Goal: Find contact information: Find contact information

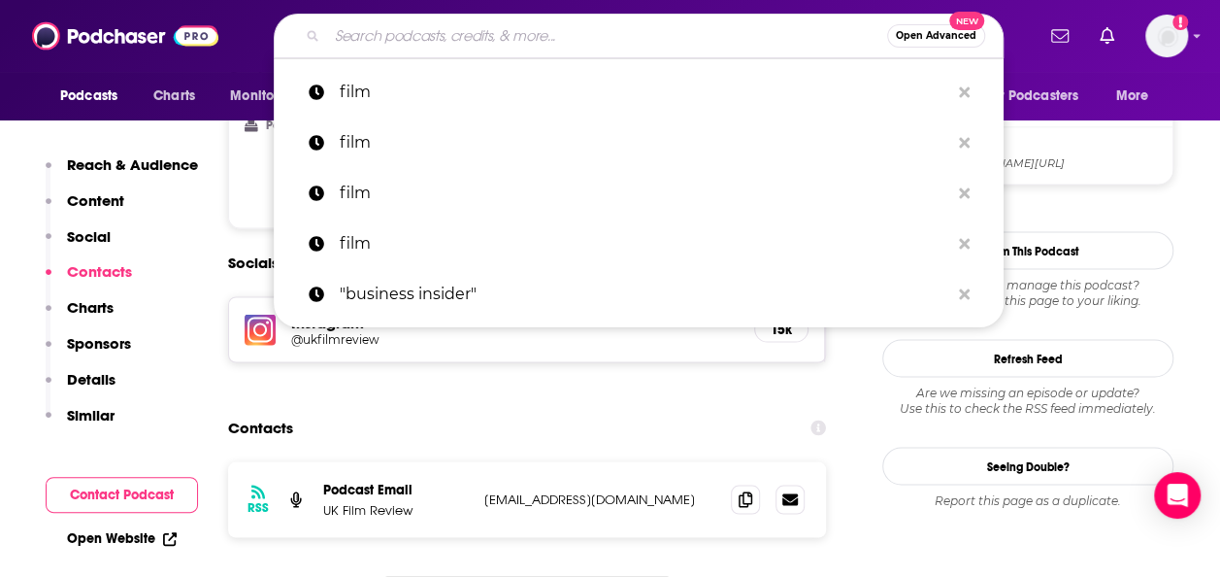
click at [476, 33] on input "Search podcasts, credits, & more..." at bounding box center [607, 35] width 560 height 31
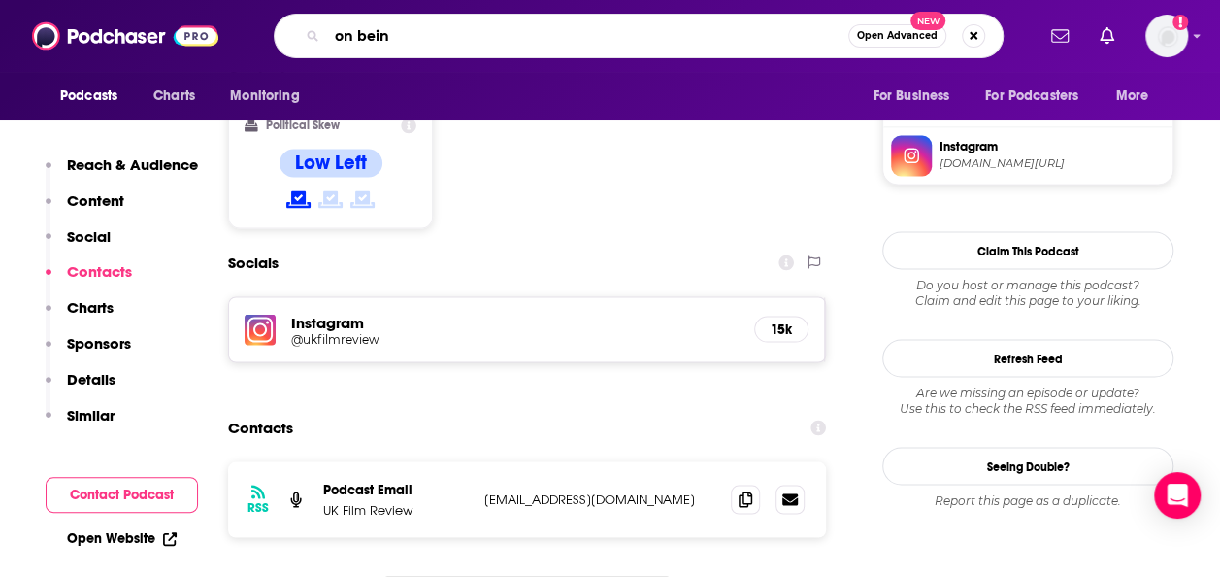
type input "on being"
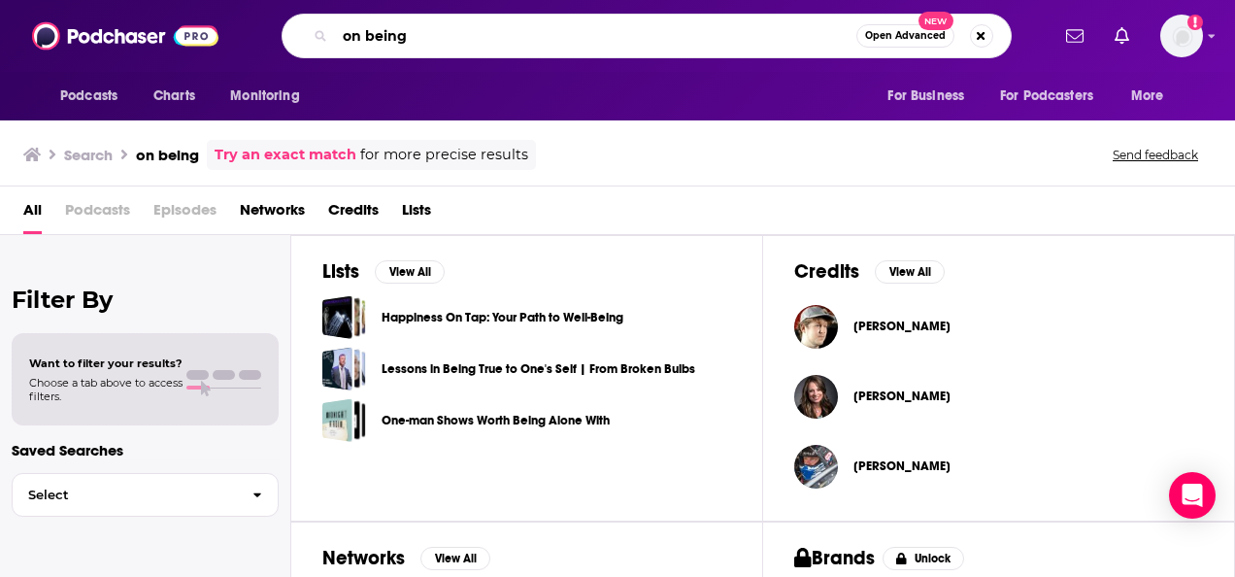
drag, startPoint x: 476, startPoint y: 26, endPoint x: 281, endPoint y: 25, distance: 195.1
click at [282, 25] on div "on being Open Advanced New" at bounding box center [647, 36] width 730 height 45
type input "hidden brain"
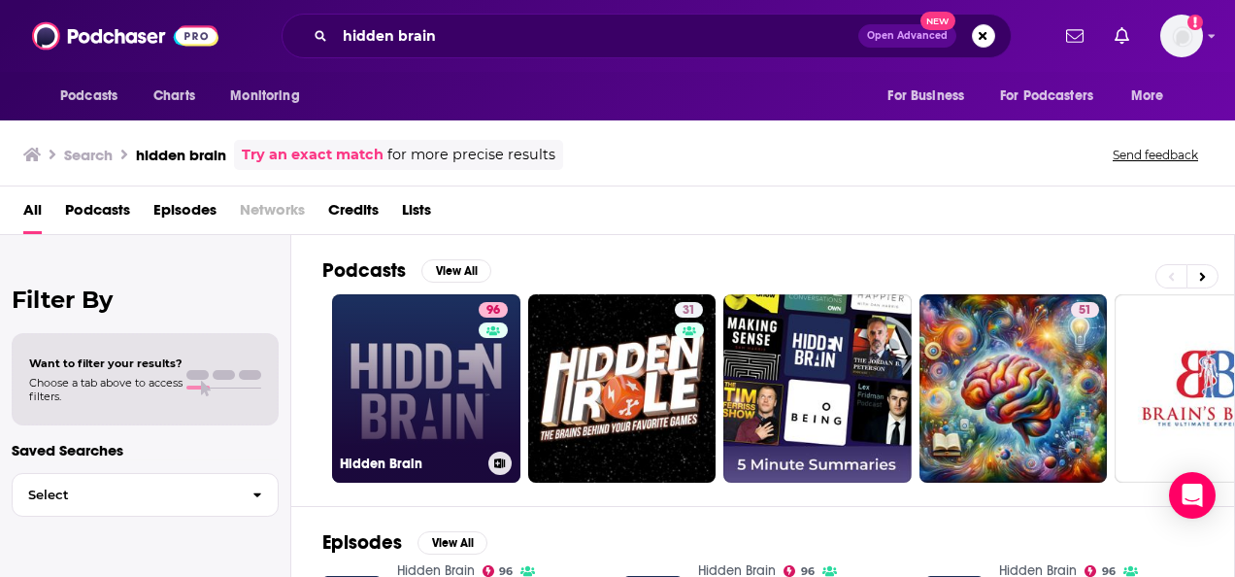
click at [417, 359] on link "96 Hidden Brain" at bounding box center [426, 388] width 188 height 188
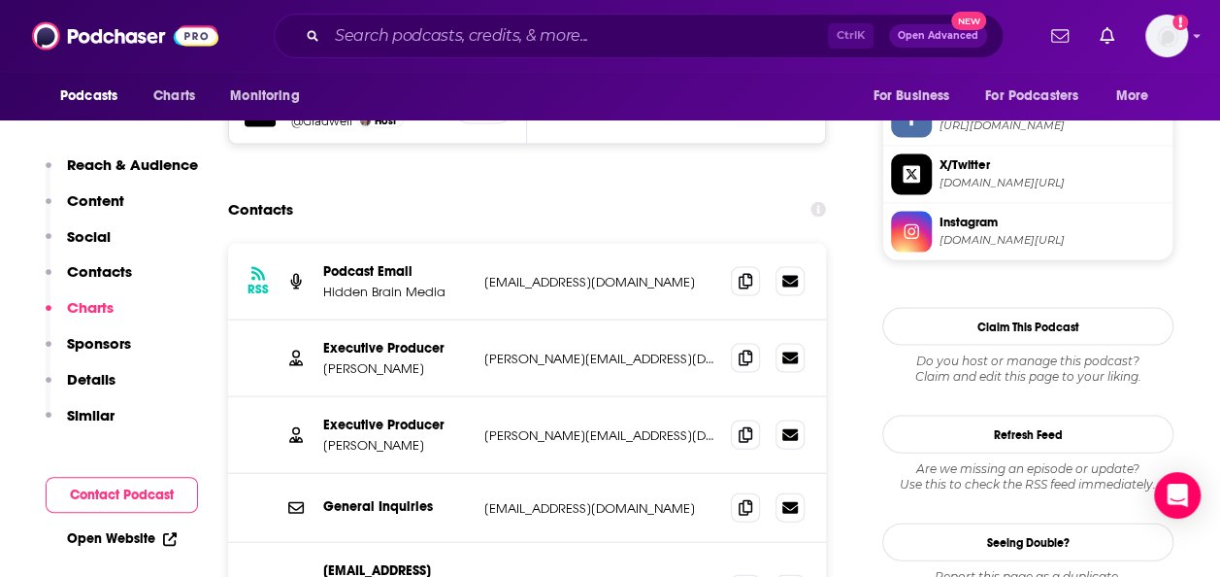
scroll to position [1857, 0]
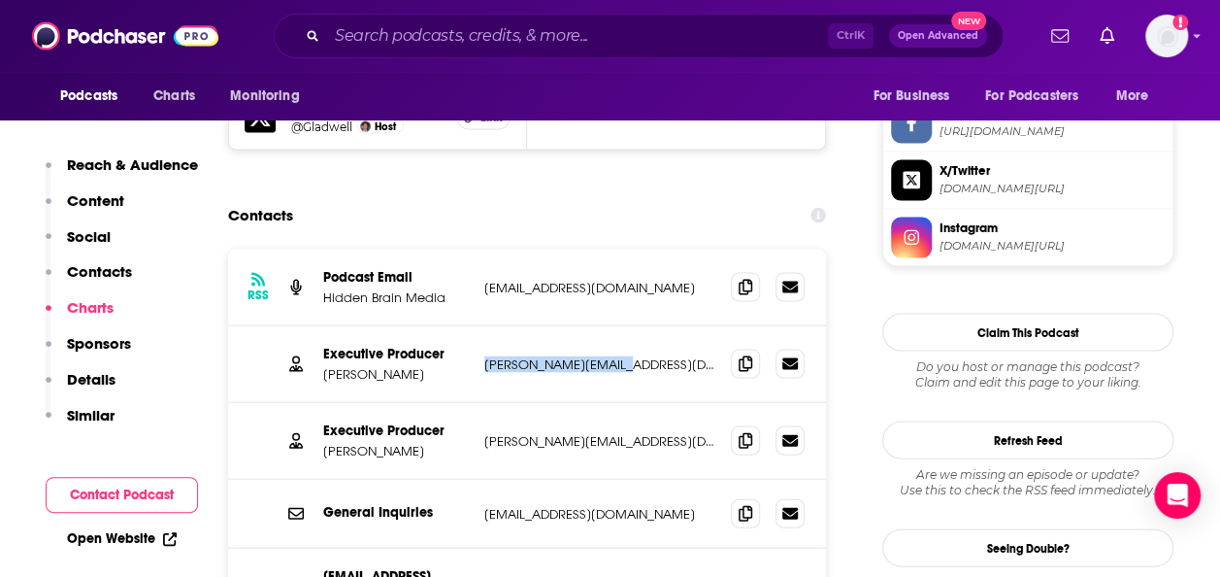
drag, startPoint x: 627, startPoint y: 275, endPoint x: 481, endPoint y: 278, distance: 145.6
click at [481, 326] on div "Executive Producer [PERSON_NAME] [PERSON_NAME][EMAIL_ADDRESS][DOMAIN_NAME] [PER…" at bounding box center [527, 364] width 598 height 77
copy p "[PERSON_NAME][EMAIL_ADDRESS][DOMAIN_NAME]"
click at [464, 36] on input "Search podcasts, credits, & more..." at bounding box center [577, 35] width 501 height 31
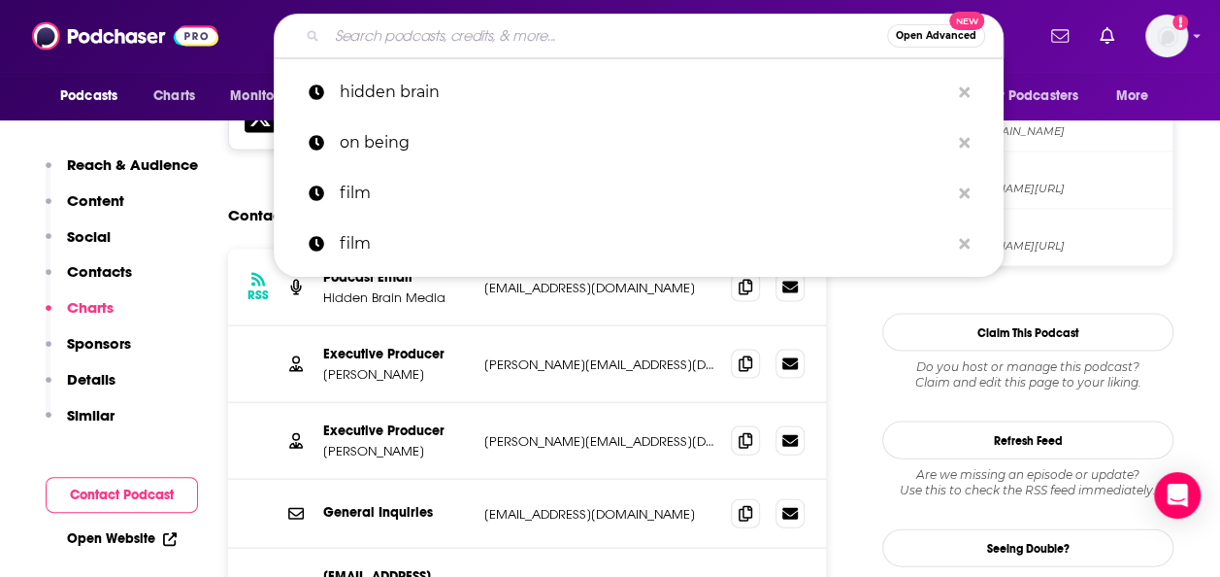
paste input "• The Knowledge Project"
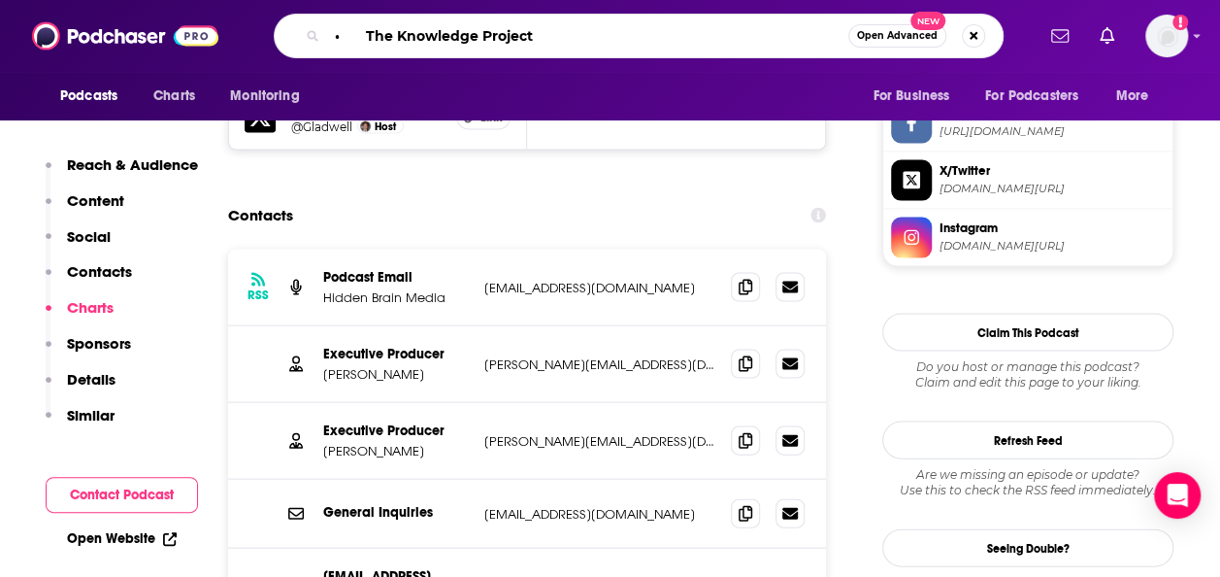
click at [358, 31] on input "• The Knowledge Project" at bounding box center [587, 35] width 521 height 31
type input "The Knowledge Project"
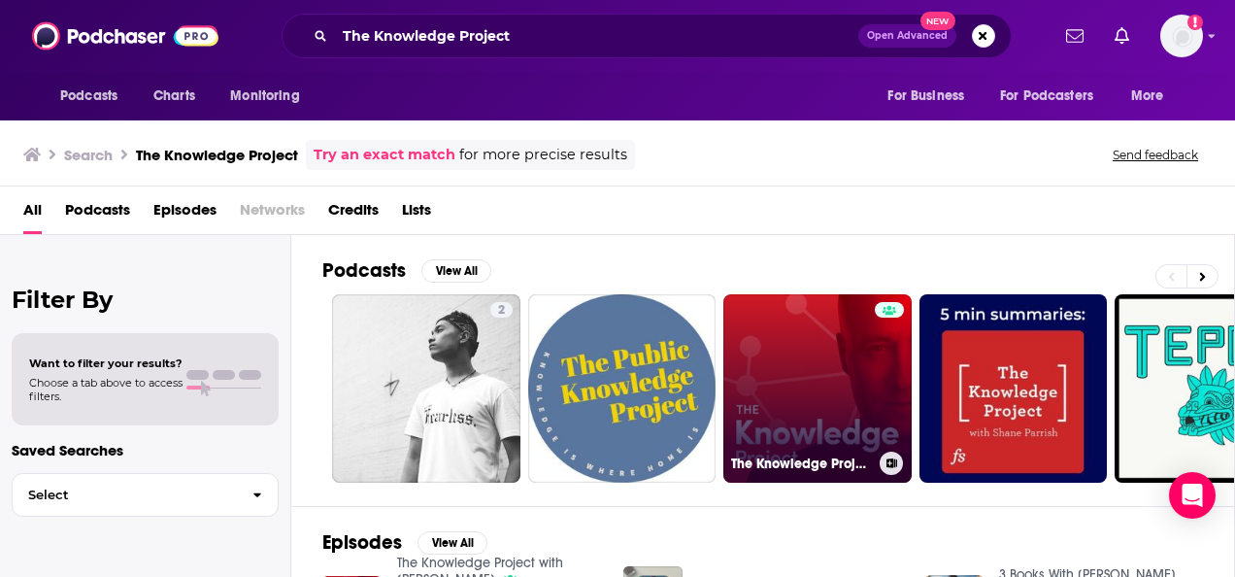
click at [804, 392] on link "The Knowledge Project with [PERSON_NAME]" at bounding box center [817, 388] width 188 height 188
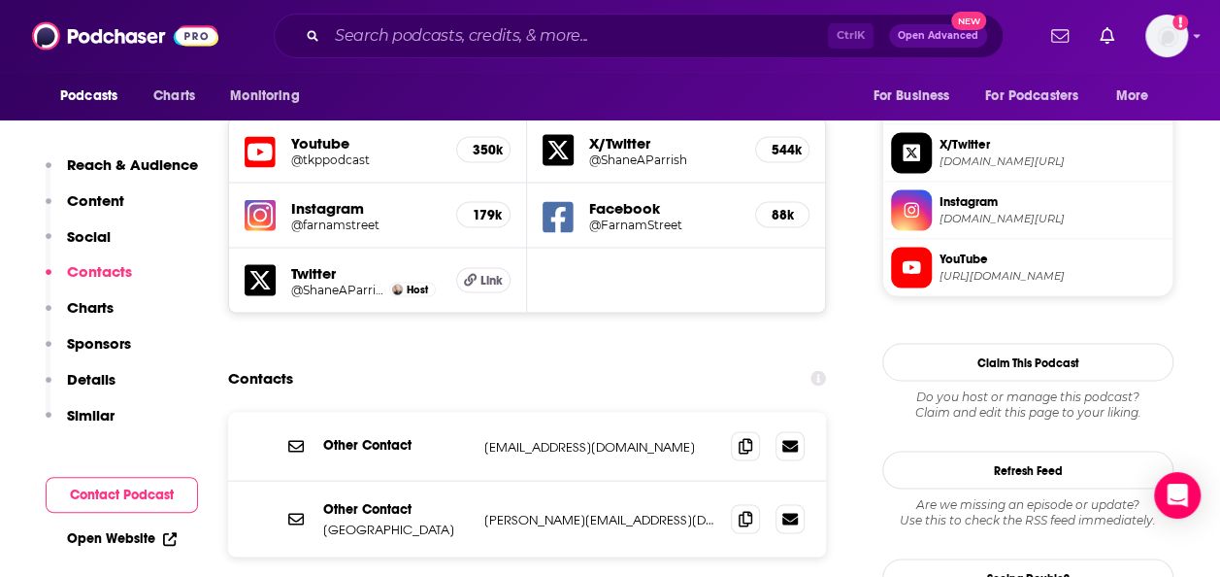
scroll to position [1727, 0]
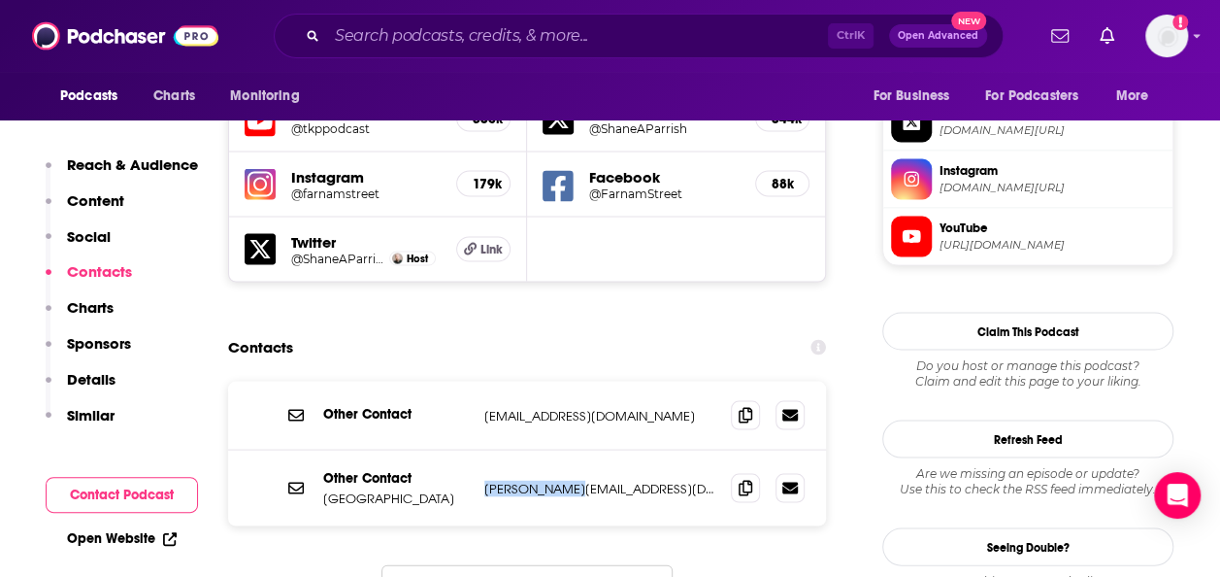
drag, startPoint x: 575, startPoint y: 403, endPoint x: 483, endPoint y: 403, distance: 91.2
click at [483, 449] on div "Other Contact Farnam Street [PERSON_NAME][EMAIL_ADDRESS][DOMAIN_NAME] [PERSON_N…" at bounding box center [527, 487] width 598 height 76
copy p "[PERSON_NAME][EMAIL_ADDRESS][DOMAIN_NAME]"
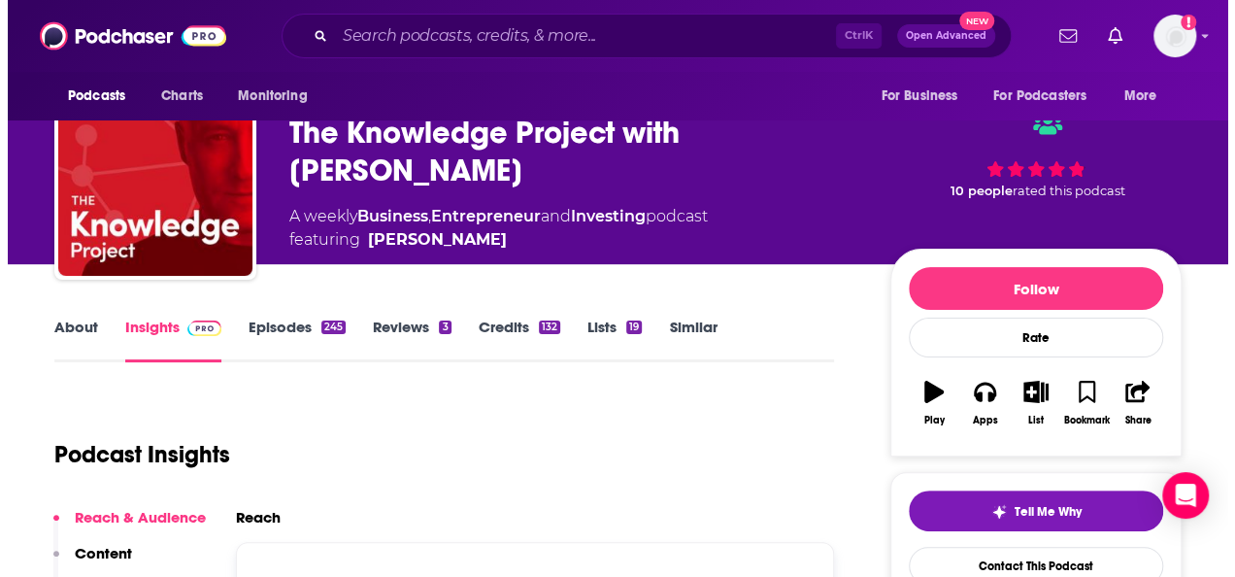
scroll to position [0, 0]
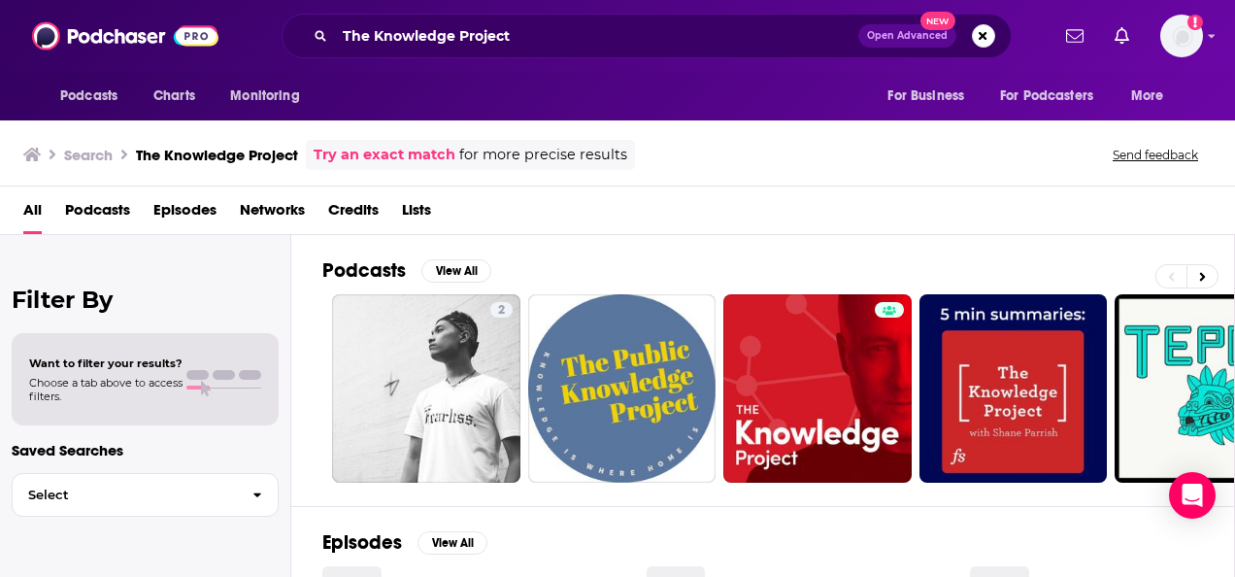
click at [107, 211] on span "Podcasts" at bounding box center [97, 214] width 65 height 40
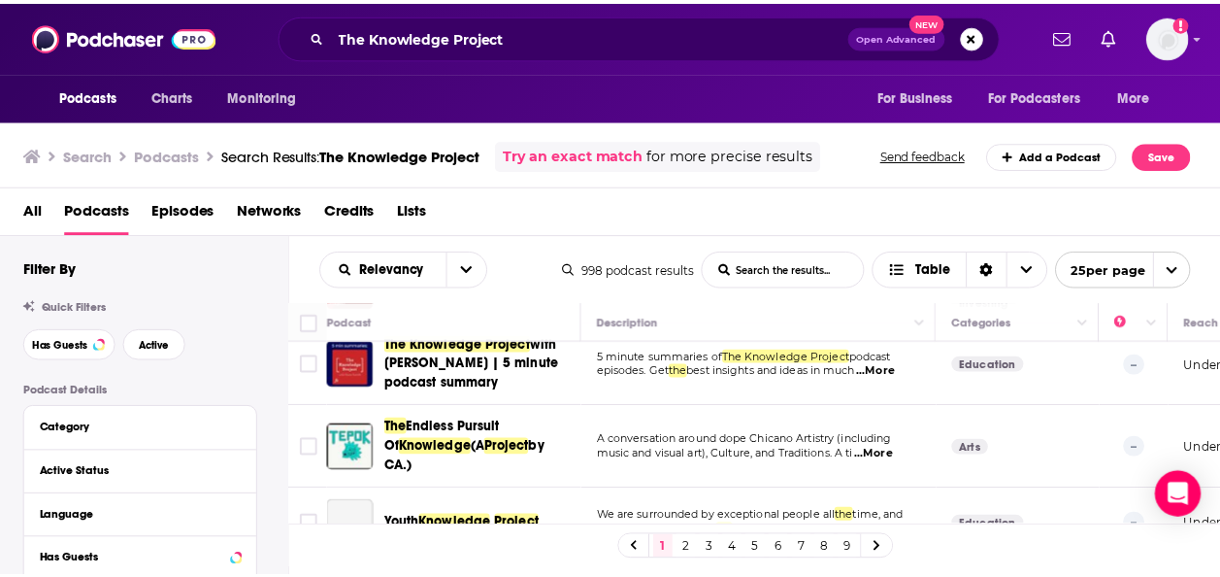
scroll to position [237, 0]
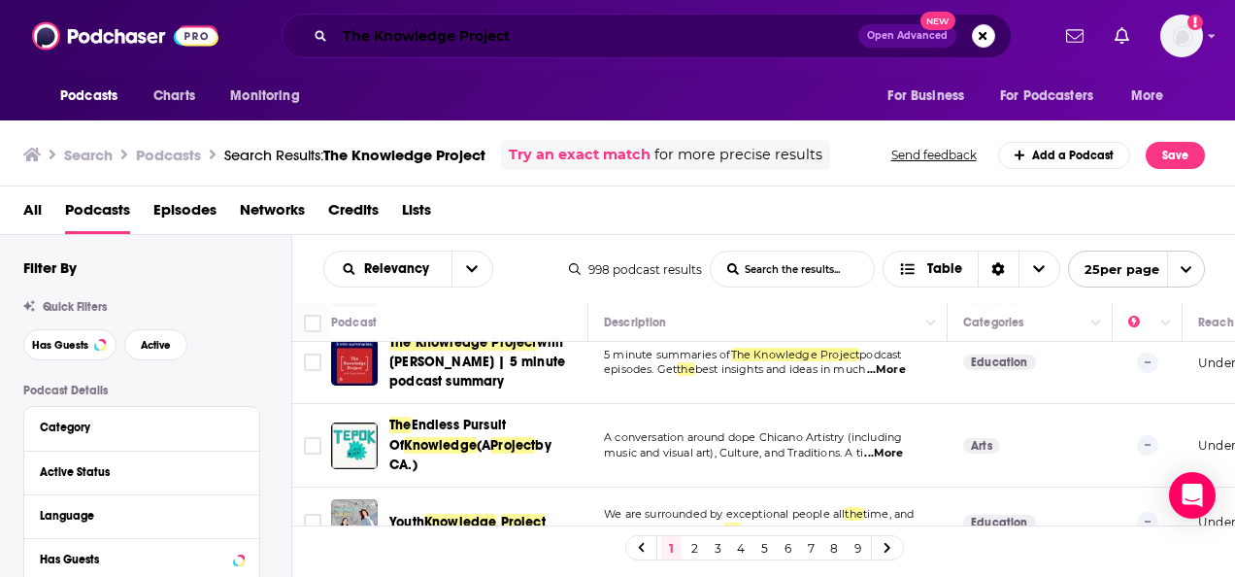
drag, startPoint x: 520, startPoint y: 39, endPoint x: 290, endPoint y: 37, distance: 230.1
click at [290, 37] on div "The Knowledge Project Open Advanced New" at bounding box center [647, 36] width 730 height 45
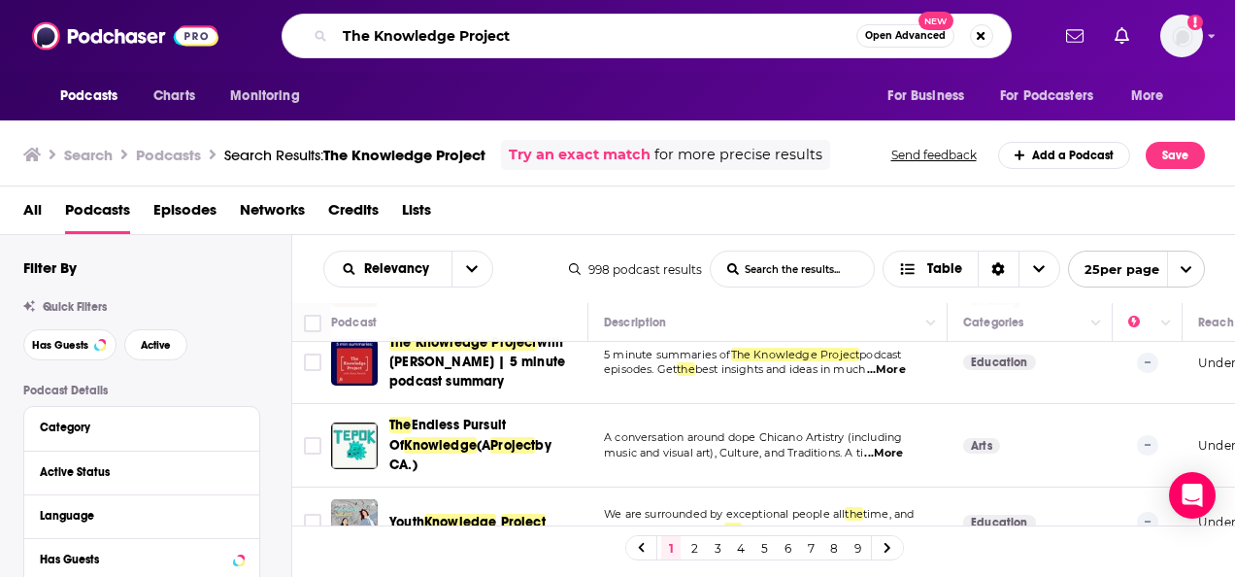
paste input "• Philosophize This!"
type input "• Philosophize This!"
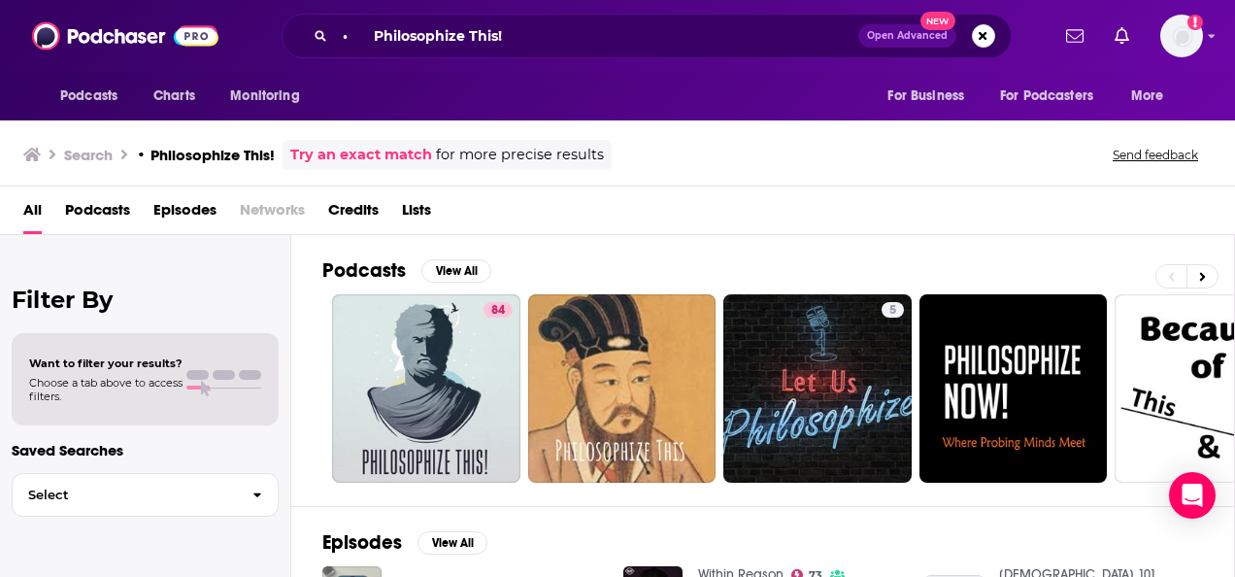
click at [96, 210] on span "Podcasts" at bounding box center [97, 214] width 65 height 40
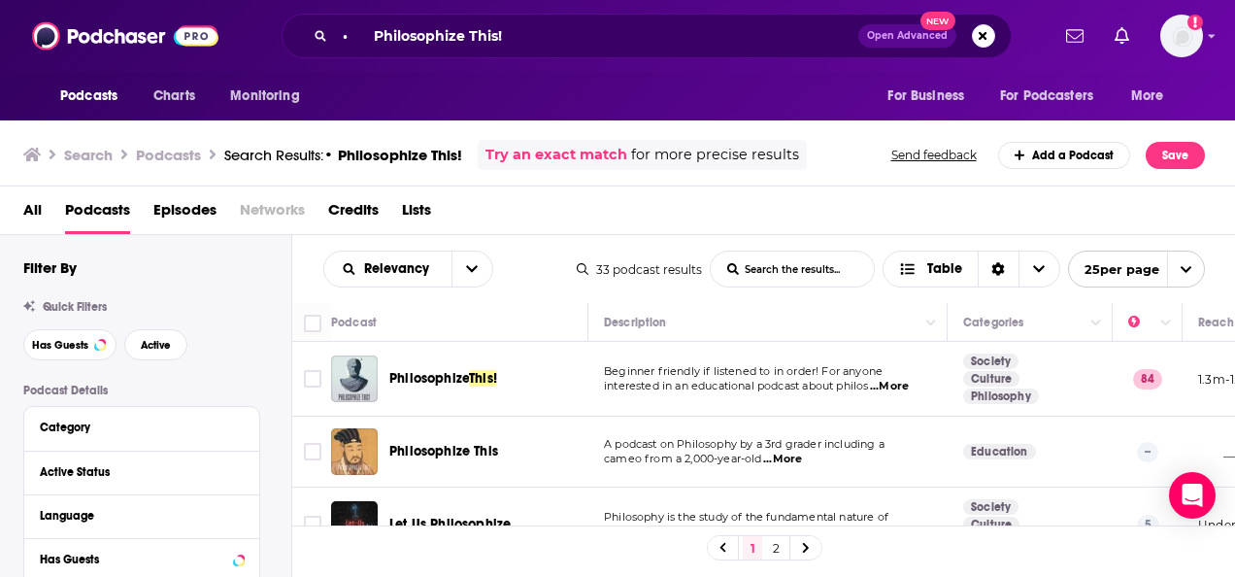
click at [461, 371] on span "Philosophize" at bounding box center [429, 378] width 80 height 17
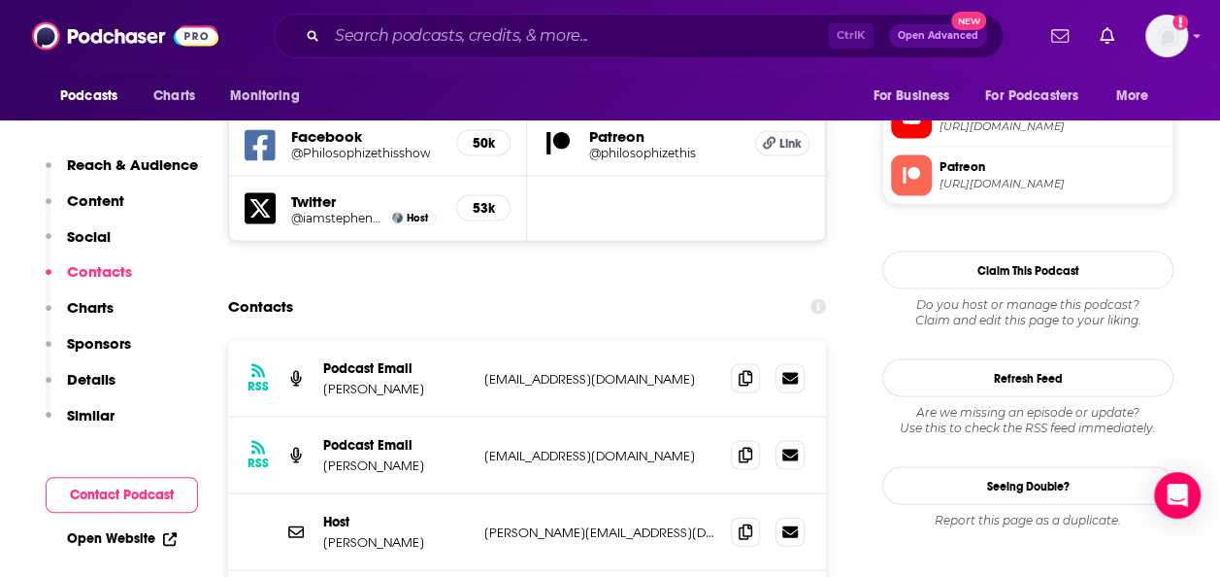
scroll to position [1829, 0]
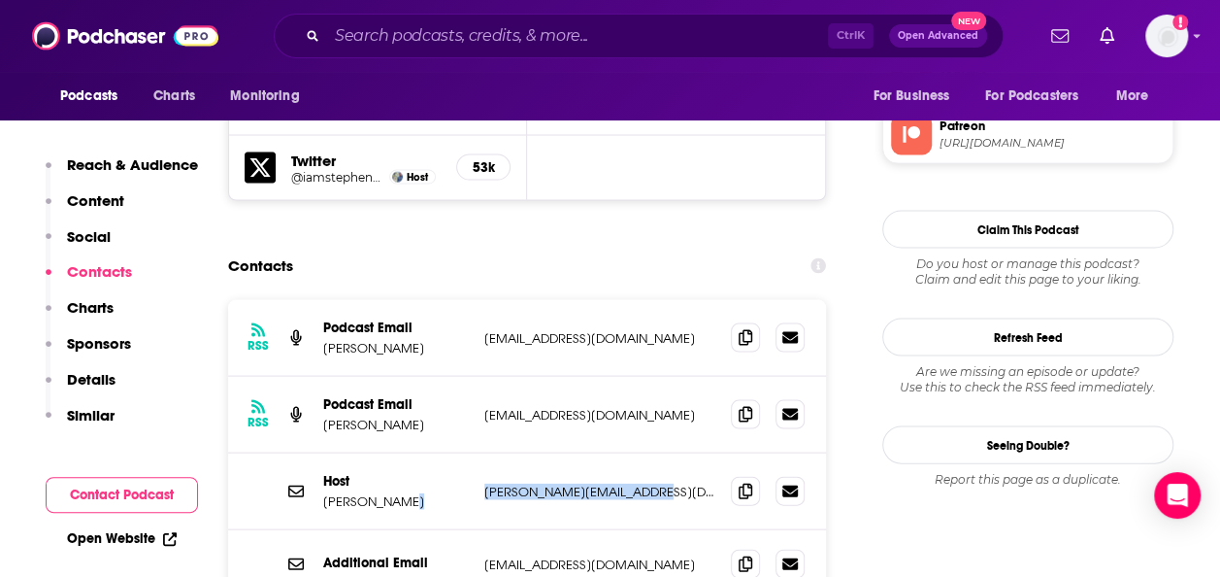
drag, startPoint x: 675, startPoint y: 398, endPoint x: 460, endPoint y: 408, distance: 214.7
click at [0, 0] on div "Host [PERSON_NAME] [PERSON_NAME][EMAIL_ADDRESS][DOMAIN_NAME] [PERSON_NAME][EMAI…" at bounding box center [0, 0] width 0 height 0
copy div "[PERSON_NAME][EMAIL_ADDRESS][DOMAIN_NAME]"
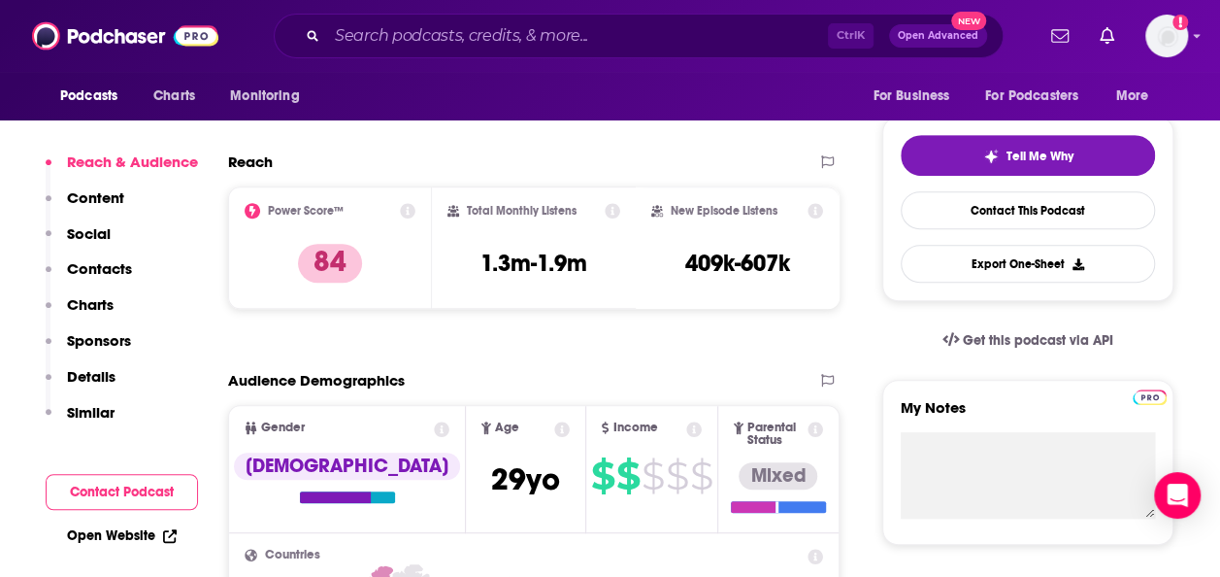
scroll to position [0, 0]
